Goal: Task Accomplishment & Management: Use online tool/utility

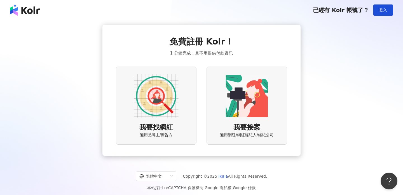
click at [160, 115] on img at bounding box center [156, 96] width 45 height 45
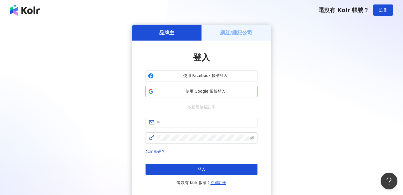
click at [202, 93] on span "使用 Google 帳號登入" at bounding box center [205, 92] width 99 height 6
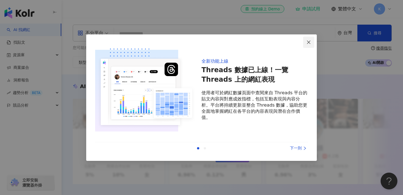
click at [309, 40] on icon "close" at bounding box center [308, 42] width 4 height 4
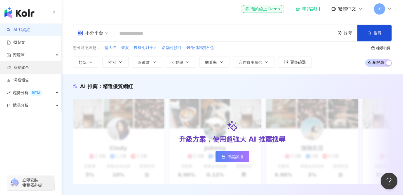
click at [22, 65] on link "商案媒合" at bounding box center [18, 68] width 22 height 6
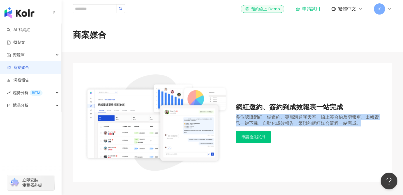
drag, startPoint x: 237, startPoint y: 120, endPoint x: 280, endPoint y: 136, distance: 45.7
click at [280, 136] on div "網紅邀約、簽約到成效報表一站完成 多位認證網紅一鍵邀約、專屬溝通聊天室、線上簽合約及勞報單、出帳資訊一鍵下載、自動化成效報告，繁瑣的網紅媒合流程一站完成。 申…" at bounding box center [307, 123] width 145 height 40
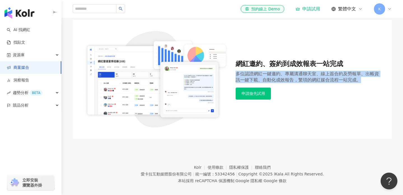
scroll to position [49, 0]
